Goal: Information Seeking & Learning: Learn about a topic

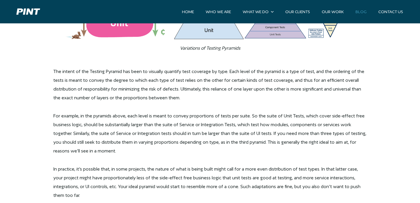
scroll to position [1551, 0]
click at [176, 141] on p "For example, in the pyramids above, each level is meant to convey proportions o…" at bounding box center [209, 133] width 313 height 44
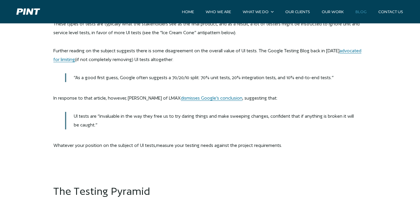
scroll to position [1262, 0]
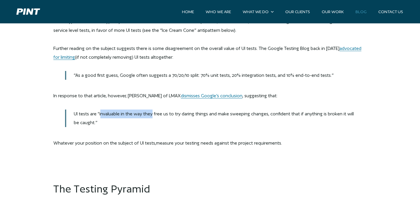
drag, startPoint x: 101, startPoint y: 115, endPoint x: 151, endPoint y: 115, distance: 49.9
click at [151, 115] on p "UI tests are “invaluable in the way they free us to try daring things and make …" at bounding box center [210, 117] width 290 height 17
click at [160, 114] on p "UI tests are “invaluable in the way they free us to try daring things and make …" at bounding box center [210, 117] width 290 height 17
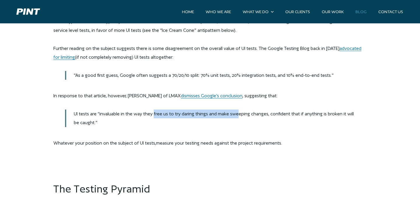
drag, startPoint x: 153, startPoint y: 114, endPoint x: 236, endPoint y: 116, distance: 82.8
click at [236, 116] on p "UI tests are “invaluable in the way they free us to try daring things and make …" at bounding box center [210, 117] width 290 height 17
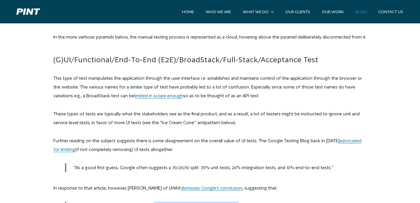
scroll to position [1168, 0]
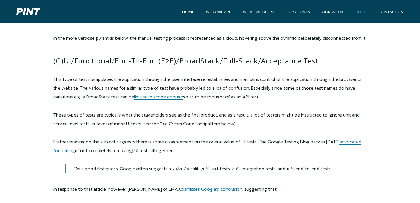
click at [64, 79] on p "This type of test manipulates the application through the user interface i.e. e…" at bounding box center [209, 88] width 313 height 26
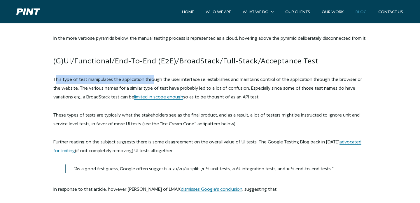
drag, startPoint x: 56, startPoint y: 81, endPoint x: 153, endPoint y: 80, distance: 96.5
click at [153, 80] on p "This type of test manipulates the application through the user interface i.e. e…" at bounding box center [209, 88] width 313 height 26
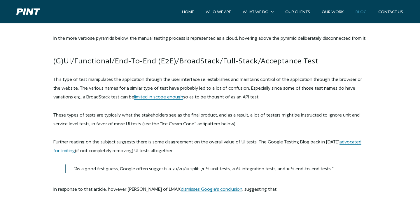
click at [165, 77] on p "This type of test manipulates the application through the user interface i.e. e…" at bounding box center [209, 88] width 313 height 26
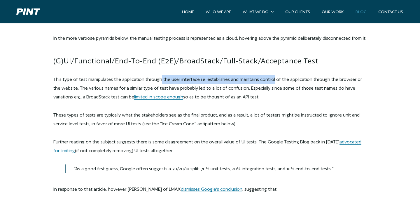
drag, startPoint x: 160, startPoint y: 80, endPoint x: 273, endPoint y: 81, distance: 113.2
click at [273, 81] on p "This type of test manipulates the application through the user interface i.e. e…" at bounding box center [209, 88] width 313 height 26
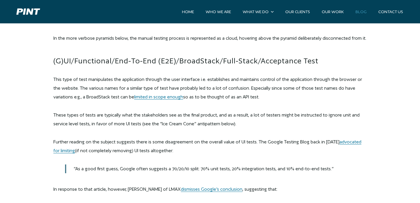
click at [76, 87] on p "This type of test manipulates the application through the user interface i.e. e…" at bounding box center [209, 88] width 313 height 26
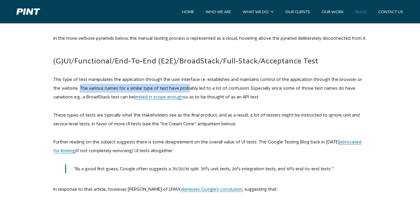
drag, startPoint x: 71, startPoint y: 87, endPoint x: 181, endPoint y: 89, distance: 109.4
click at [181, 89] on p "This type of test manipulates the application through the user interface i.e. e…" at bounding box center [209, 88] width 313 height 26
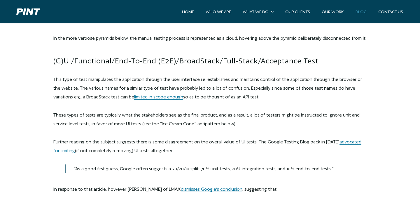
click at [194, 86] on p "This type of test manipulates the application through the user interface i.e. e…" at bounding box center [209, 88] width 313 height 26
drag, startPoint x: 176, startPoint y: 88, endPoint x: 235, endPoint y: 88, distance: 59.5
click at [235, 88] on p "This type of test manipulates the application through the user interface i.e. e…" at bounding box center [209, 88] width 313 height 26
drag, startPoint x: 240, startPoint y: 88, endPoint x: 309, endPoint y: 88, distance: 69.7
click at [309, 88] on p "This type of test manipulates the application through the user interface i.e. e…" at bounding box center [209, 88] width 313 height 26
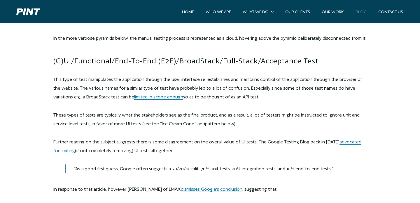
drag, startPoint x: 59, startPoint y: 114, endPoint x: 111, endPoint y: 116, distance: 52.5
click at [112, 116] on p "These types of tests are typically what the stakeholders see as the final produ…" at bounding box center [209, 119] width 313 height 17
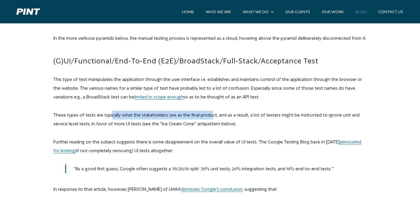
drag, startPoint x: 111, startPoint y: 116, endPoint x: 210, endPoint y: 115, distance: 98.9
click at [210, 115] on p "These types of tests are typically what the stakeholders see as the final produ…" at bounding box center [209, 119] width 313 height 17
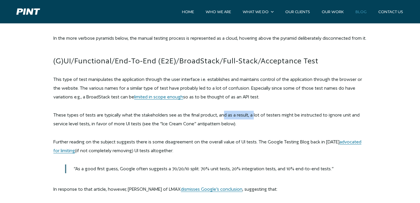
drag, startPoint x: 220, startPoint y: 114, endPoint x: 250, endPoint y: 113, distance: 30.3
click at [251, 113] on p "These types of tests are typically what the stakeholders see as the final produ…" at bounding box center [209, 119] width 313 height 17
click at [257, 114] on p "These types of tests are typically what the stakeholders see as the final produ…" at bounding box center [209, 119] width 313 height 17
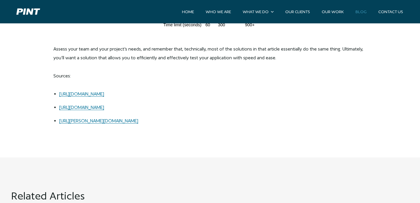
scroll to position [2692, 0]
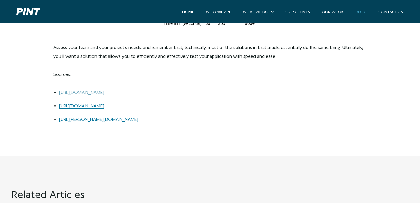
click at [104, 90] on link "[URL][DOMAIN_NAME]" at bounding box center [81, 93] width 45 height 6
